Goal: Complete application form

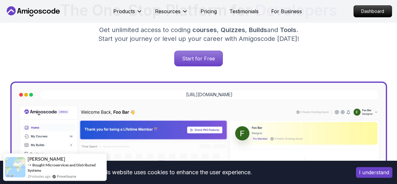
scroll to position [129, 0]
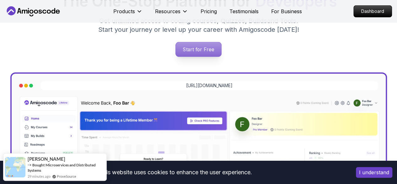
click at [206, 53] on p "Start for Free" at bounding box center [199, 49] width 46 height 14
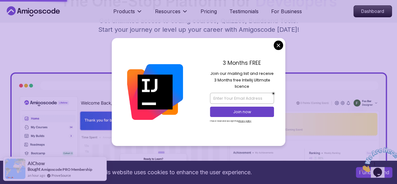
scroll to position [0, 0]
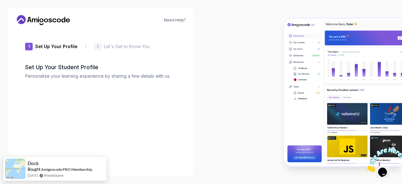
type input "silentpanda82f45"
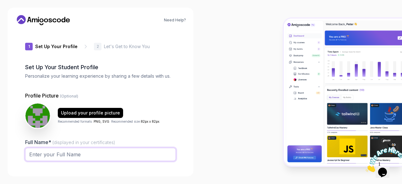
click at [105, 152] on input "Full Name* (displayed in your certificates)" at bounding box center [100, 154] width 151 height 13
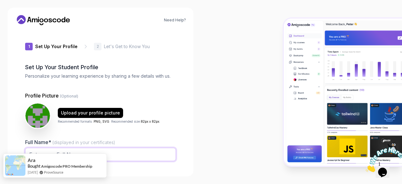
type input "[PERSON_NAME]"
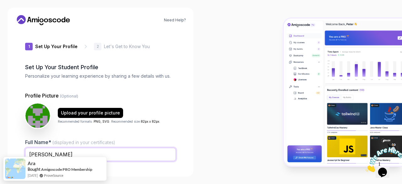
scroll to position [78, 0]
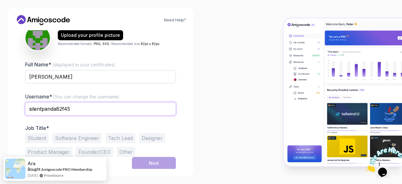
drag, startPoint x: 78, startPoint y: 108, endPoint x: 21, endPoint y: 104, distance: 57.3
click at [21, 104] on div "1 Set Up Your Profile 1 Set Up Your Profile 2 Let's Get to Know You Set Up Your…" at bounding box center [100, 99] width 171 height 138
type input "Dewnith23"
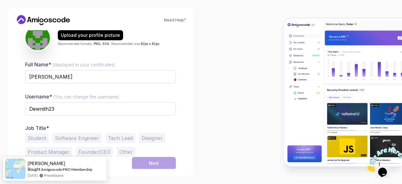
click at [41, 136] on button "Student" at bounding box center [37, 138] width 24 height 10
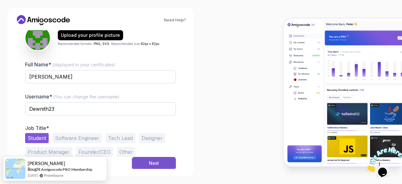
click at [160, 161] on button "Next" at bounding box center [154, 163] width 44 height 13
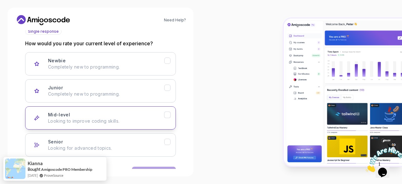
click at [167, 115] on icon "Mid-level" at bounding box center [166, 114] width 3 height 3
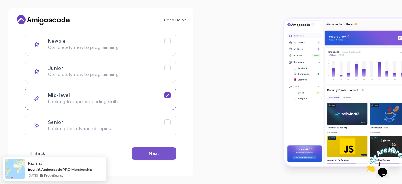
click at [153, 147] on button "Next" at bounding box center [154, 153] width 44 height 13
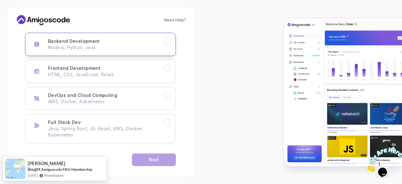
click at [169, 41] on icon "Backend Development" at bounding box center [167, 41] width 6 height 6
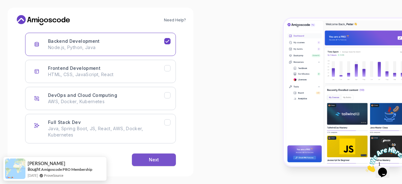
click at [164, 157] on button "Next" at bounding box center [154, 159] width 44 height 13
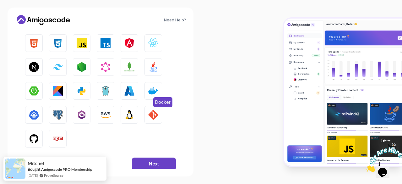
scroll to position [114, 0]
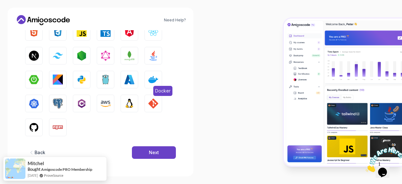
click at [152, 81] on img "button" at bounding box center [153, 79] width 10 height 10
click at [61, 100] on img "button" at bounding box center [58, 103] width 10 height 10
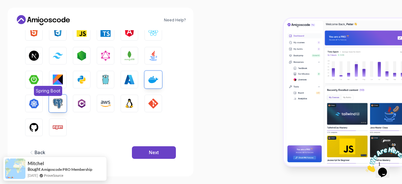
click at [27, 78] on button "Spring Boot" at bounding box center [34, 80] width 18 height 18
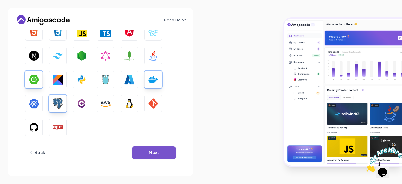
click at [144, 147] on button "Next" at bounding box center [154, 152] width 44 height 13
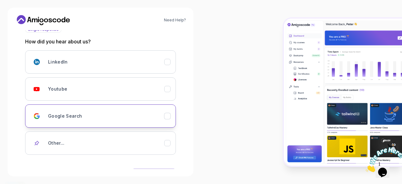
scroll to position [101, 0]
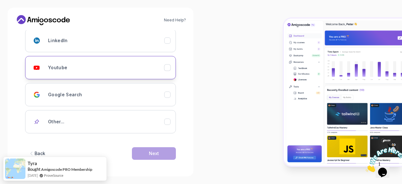
click at [166, 70] on icon "Youtube" at bounding box center [167, 68] width 6 height 6
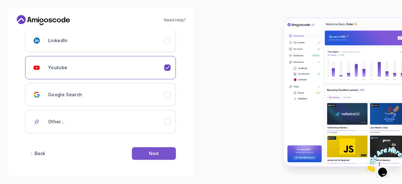
click at [157, 150] on div "Next" at bounding box center [154, 153] width 10 height 6
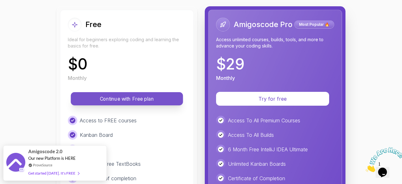
scroll to position [66, 0]
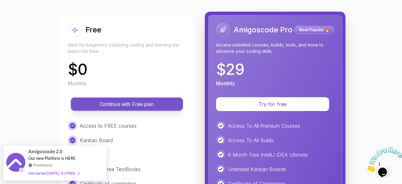
click at [153, 104] on p "Continue with Free plan" at bounding box center [127, 103] width 98 height 7
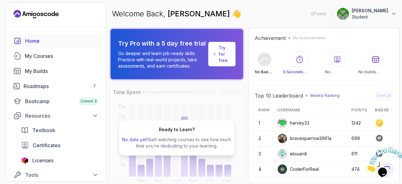
click at [392, 13] on icon at bounding box center [393, 14] width 3 height 2
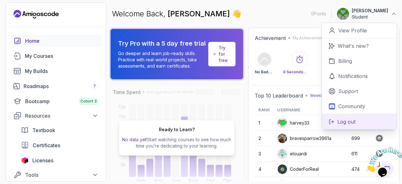
click at [339, 123] on p "Log out" at bounding box center [346, 122] width 18 height 8
